Goal: Check status: Check status

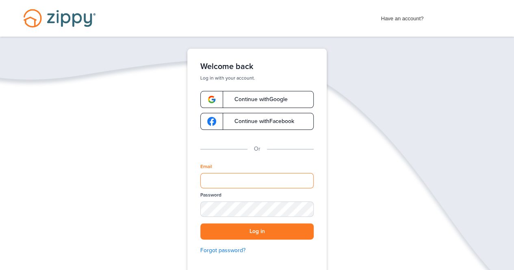
click at [243, 186] on input "Email" at bounding box center [256, 180] width 113 height 15
type input "**********"
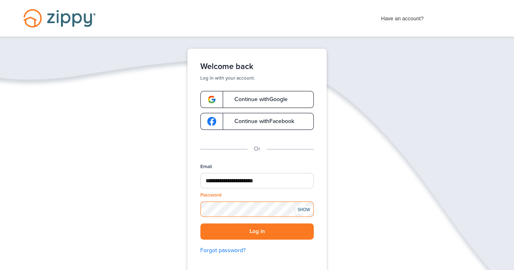
click at [200, 223] on button "Log in" at bounding box center [256, 231] width 113 height 17
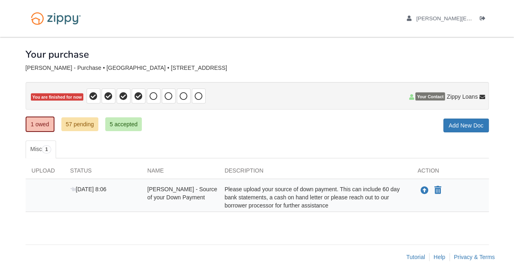
click at [220, 95] on p "You are finished for now" at bounding box center [257, 96] width 463 height 28
click at [82, 120] on link "57 pending" at bounding box center [79, 124] width 37 height 14
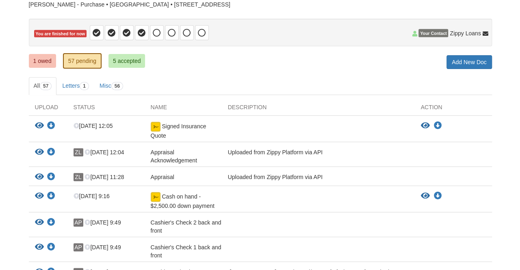
scroll to position [81, 0]
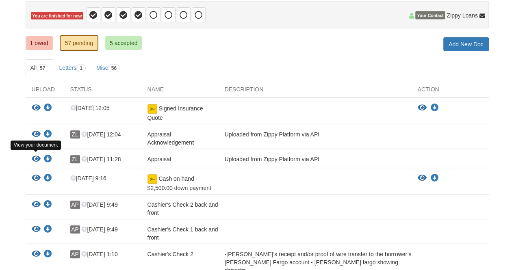
click at [37, 158] on icon "View Appraisal" at bounding box center [36, 159] width 9 height 8
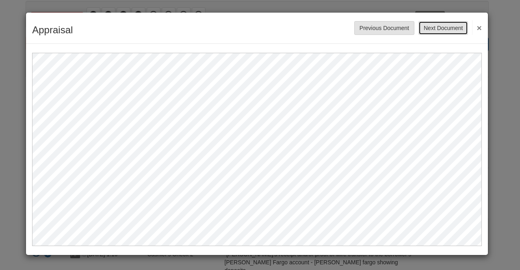
click at [447, 28] on button "Next Document" at bounding box center [443, 28] width 50 height 14
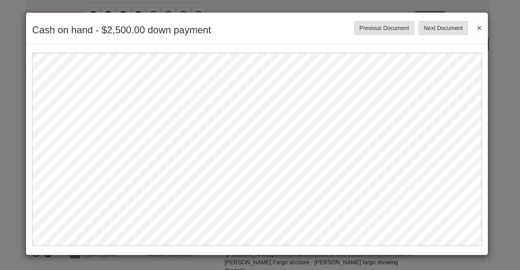
click at [478, 27] on button "×" at bounding box center [476, 27] width 9 height 15
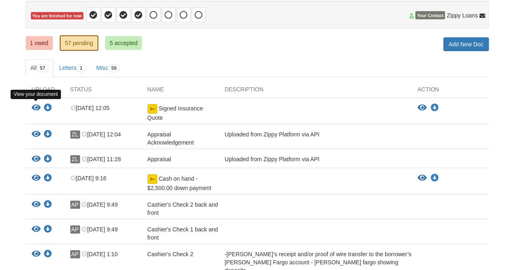
click at [34, 106] on icon "View Signed Insurance Quote" at bounding box center [36, 108] width 9 height 8
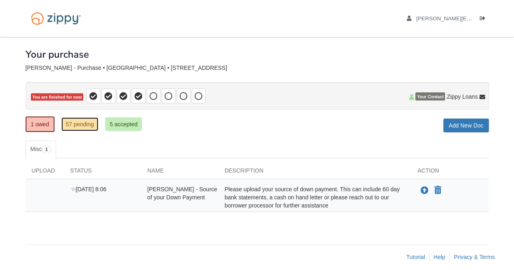
click at [72, 124] on link "57 pending" at bounding box center [79, 124] width 37 height 14
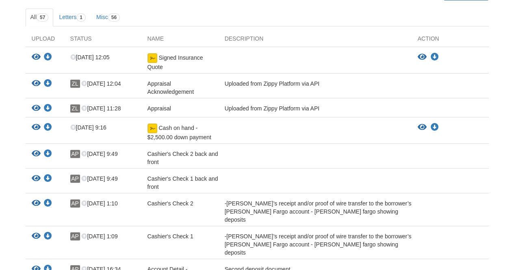
scroll to position [13, 0]
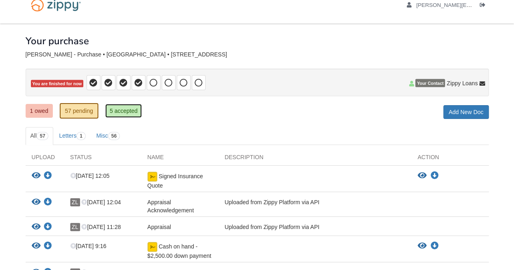
click at [124, 114] on link "5 accepted" at bounding box center [123, 111] width 37 height 14
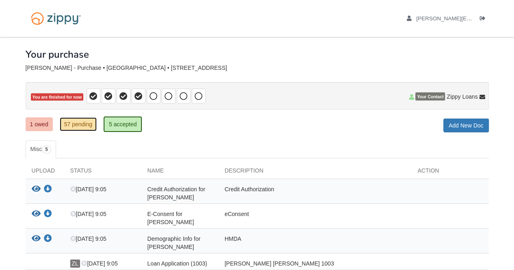
click at [76, 121] on link "57 pending" at bounding box center [78, 124] width 37 height 14
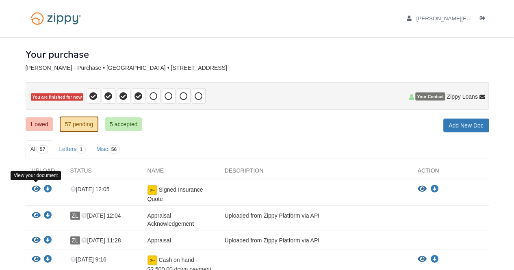
click at [37, 186] on icon "View Signed Insurance Quote" at bounding box center [36, 189] width 9 height 8
